Goal: Navigation & Orientation: Find specific page/section

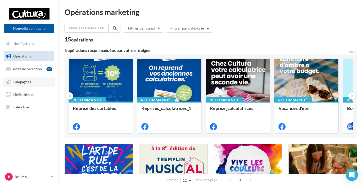
click at [23, 82] on span "Campagnes" at bounding box center [22, 81] width 18 height 4
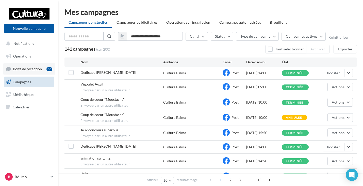
click at [26, 69] on span "Boîte de réception" at bounding box center [27, 69] width 29 height 4
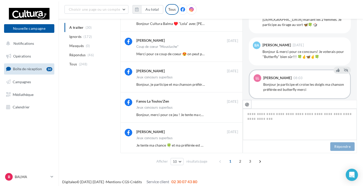
scroll to position [201, 0]
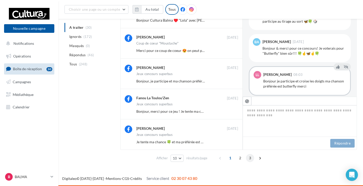
click at [250, 158] on span "3" at bounding box center [250, 158] width 8 height 8
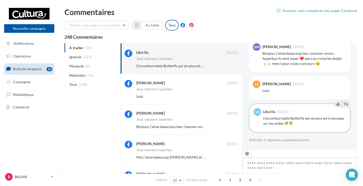
scroll to position [198, 0]
click at [21, 43] on span "Notifications" at bounding box center [23, 43] width 21 height 4
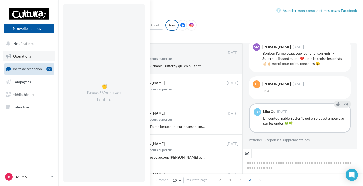
click at [21, 57] on span "Opérations" at bounding box center [22, 56] width 18 height 4
